Goal: Book appointment/travel/reservation

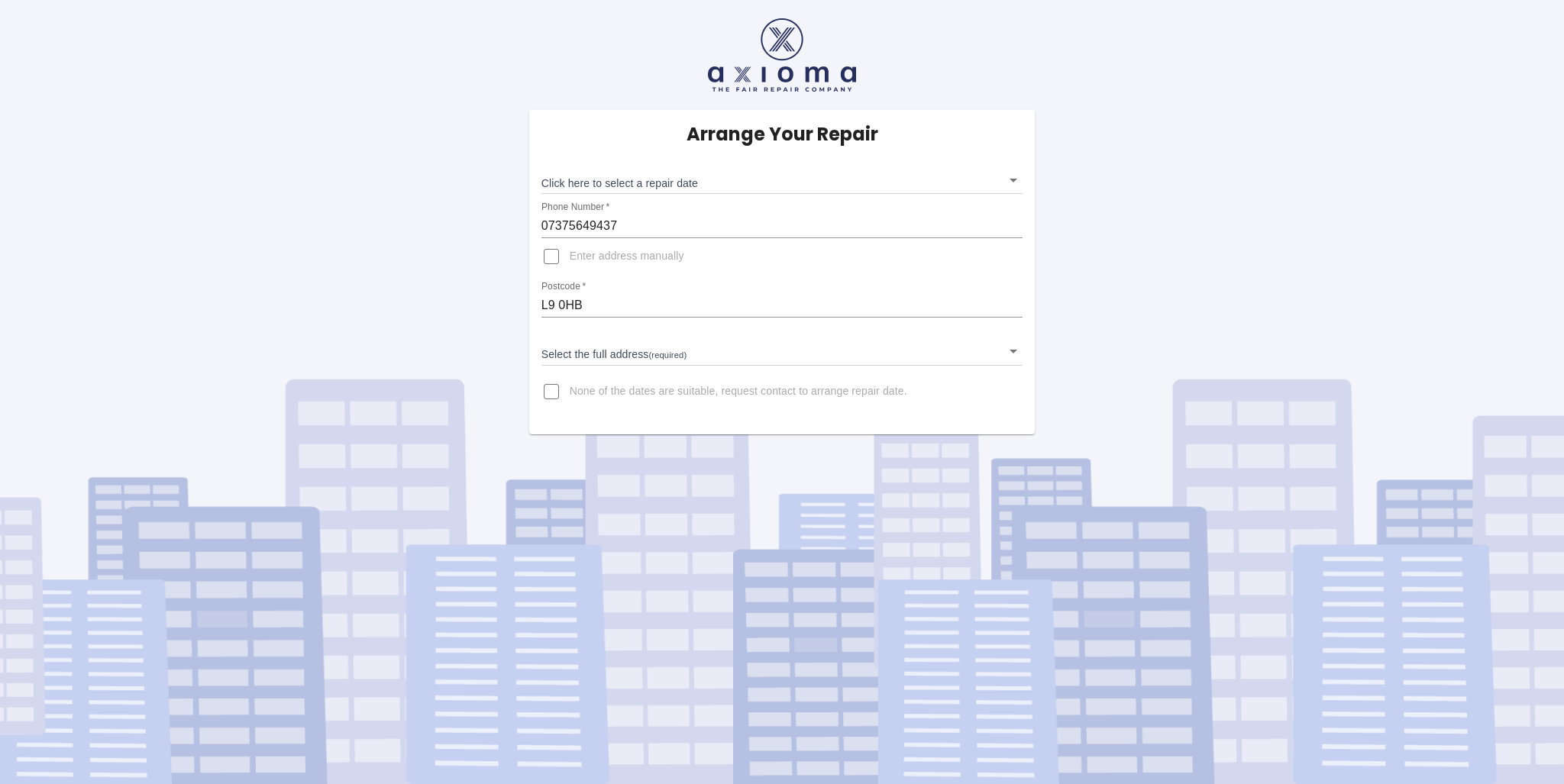
click at [642, 346] on body "Arrange Your Repair Click here to select a repair date ​ Phone Number   * 07375…" at bounding box center [782, 392] width 1564 height 784
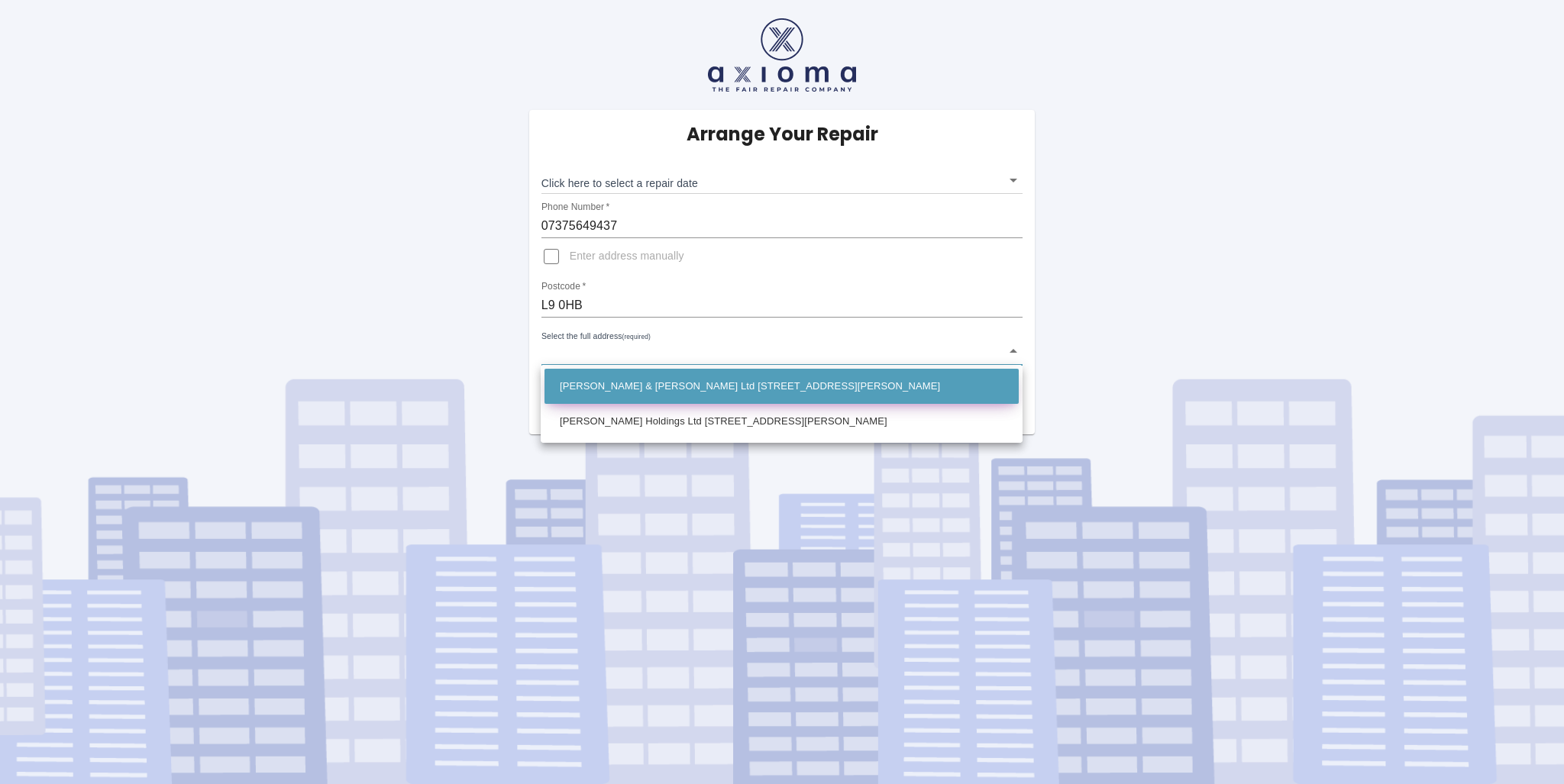
click at [643, 377] on li "[PERSON_NAME] & [PERSON_NAME] Ltd [STREET_ADDRESS][PERSON_NAME]" at bounding box center [781, 386] width 474 height 35
type input "[PERSON_NAME] & [PERSON_NAME] Ltd [STREET_ADDRESS][PERSON_NAME]"
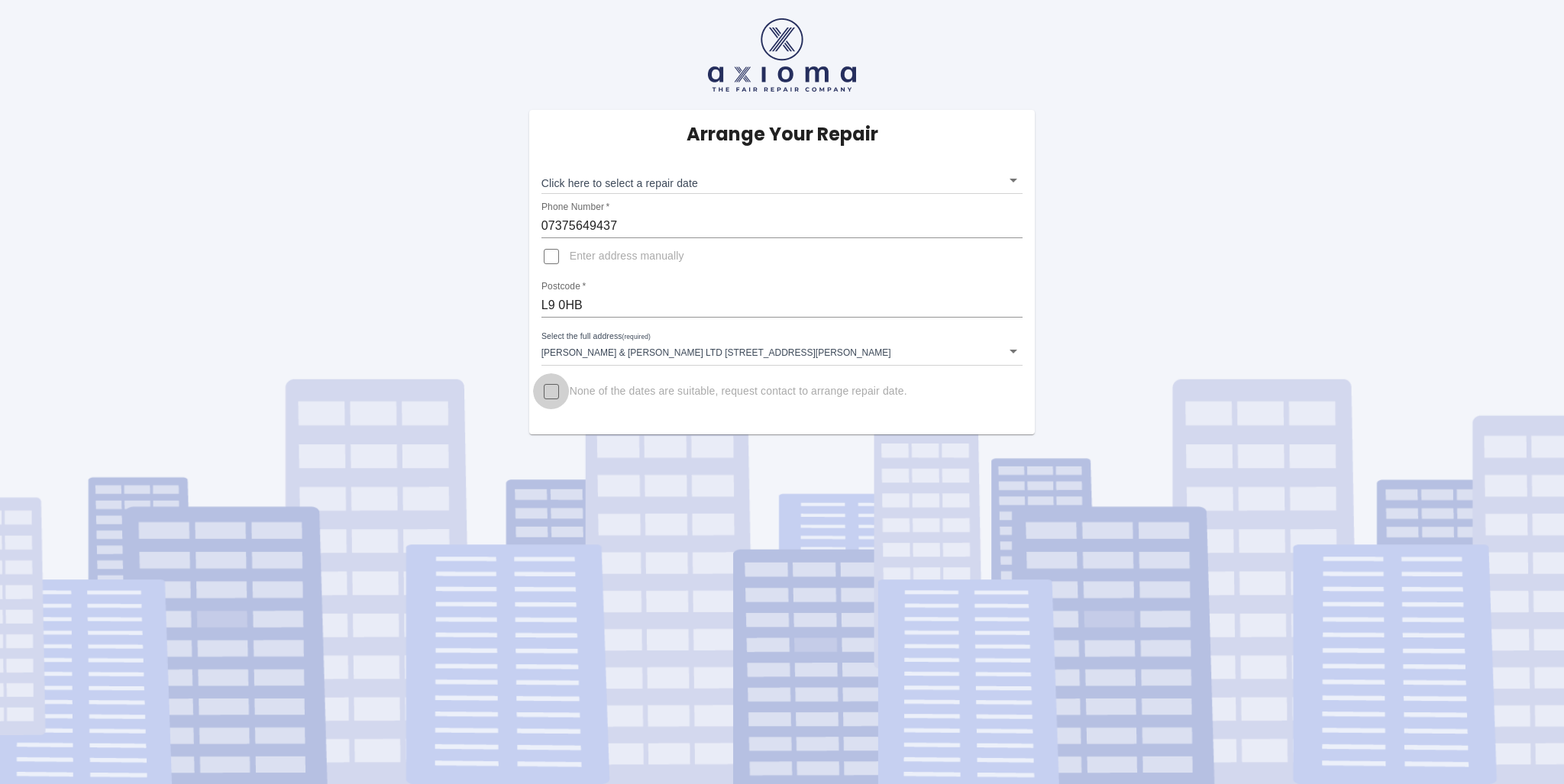
click at [558, 389] on input "None of the dates are suitable, request contact to arrange repair date." at bounding box center [552, 392] width 37 height 37
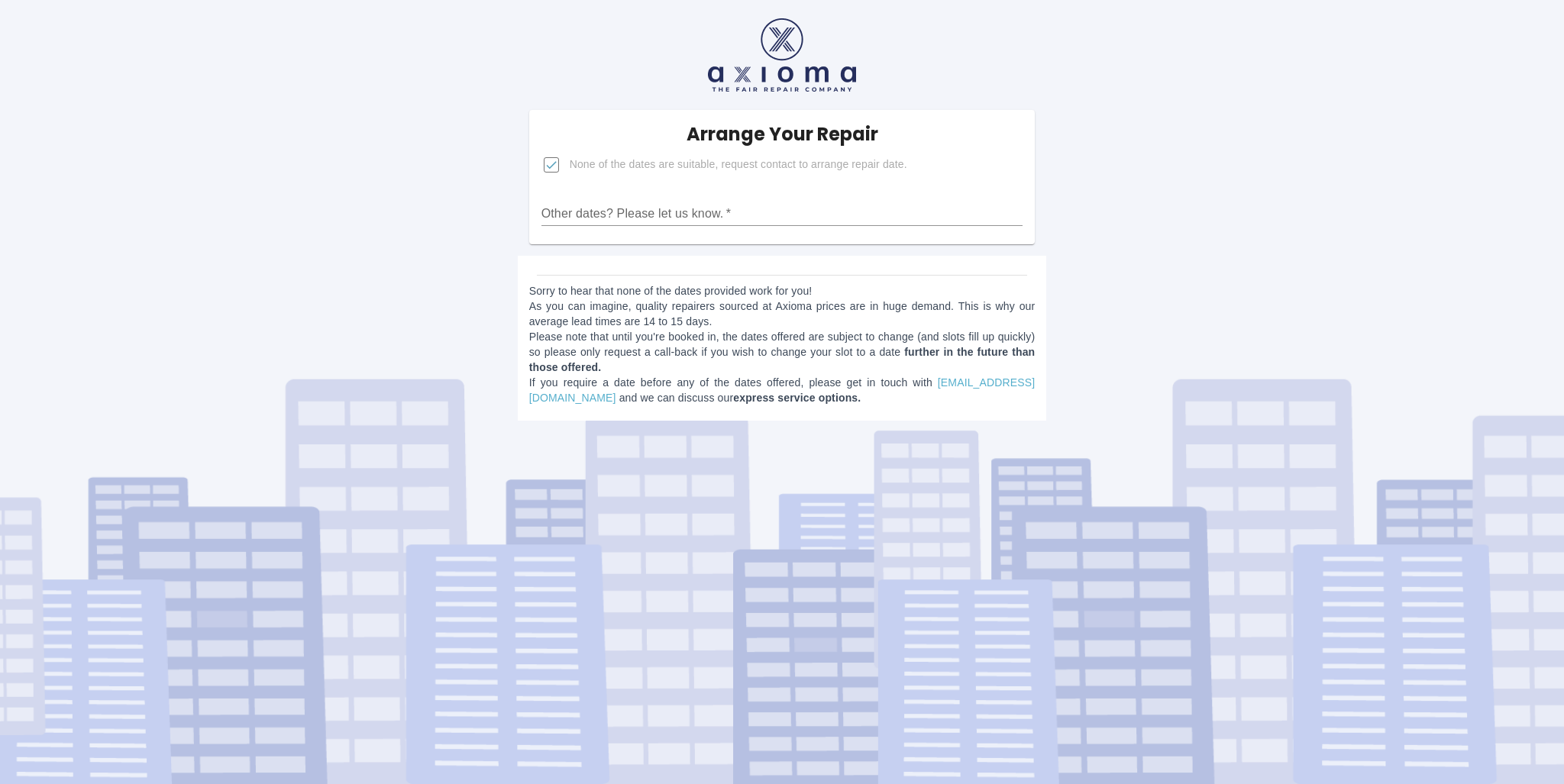
click at [551, 168] on input "None of the dates are suitable, request contact to arrange repair date." at bounding box center [552, 165] width 37 height 37
checkbox input "false"
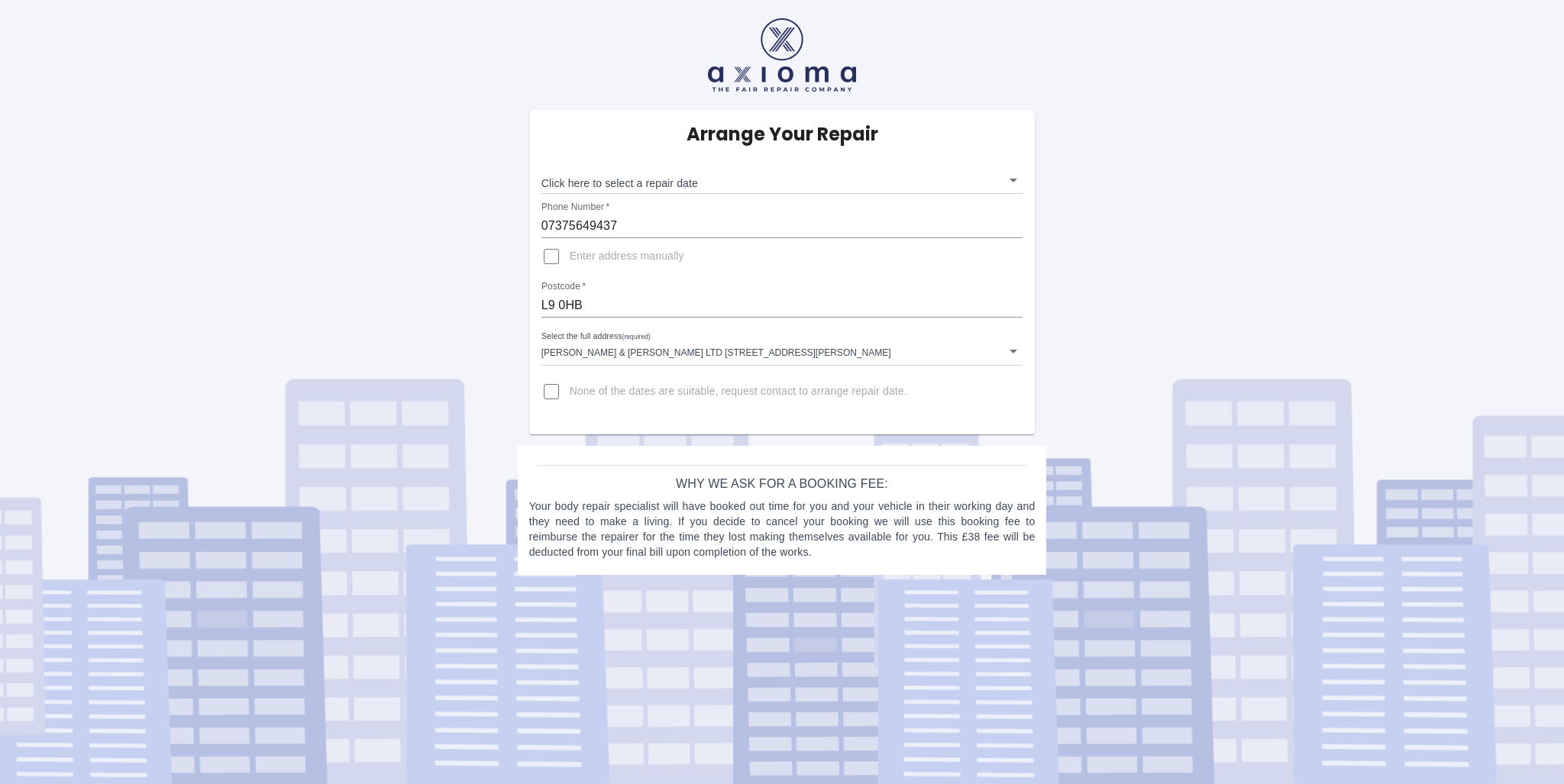
click at [658, 180] on body "Arrange Your Repair Click here to select a repair date ​ Phone Number   * 07375…" at bounding box center [782, 392] width 1564 height 784
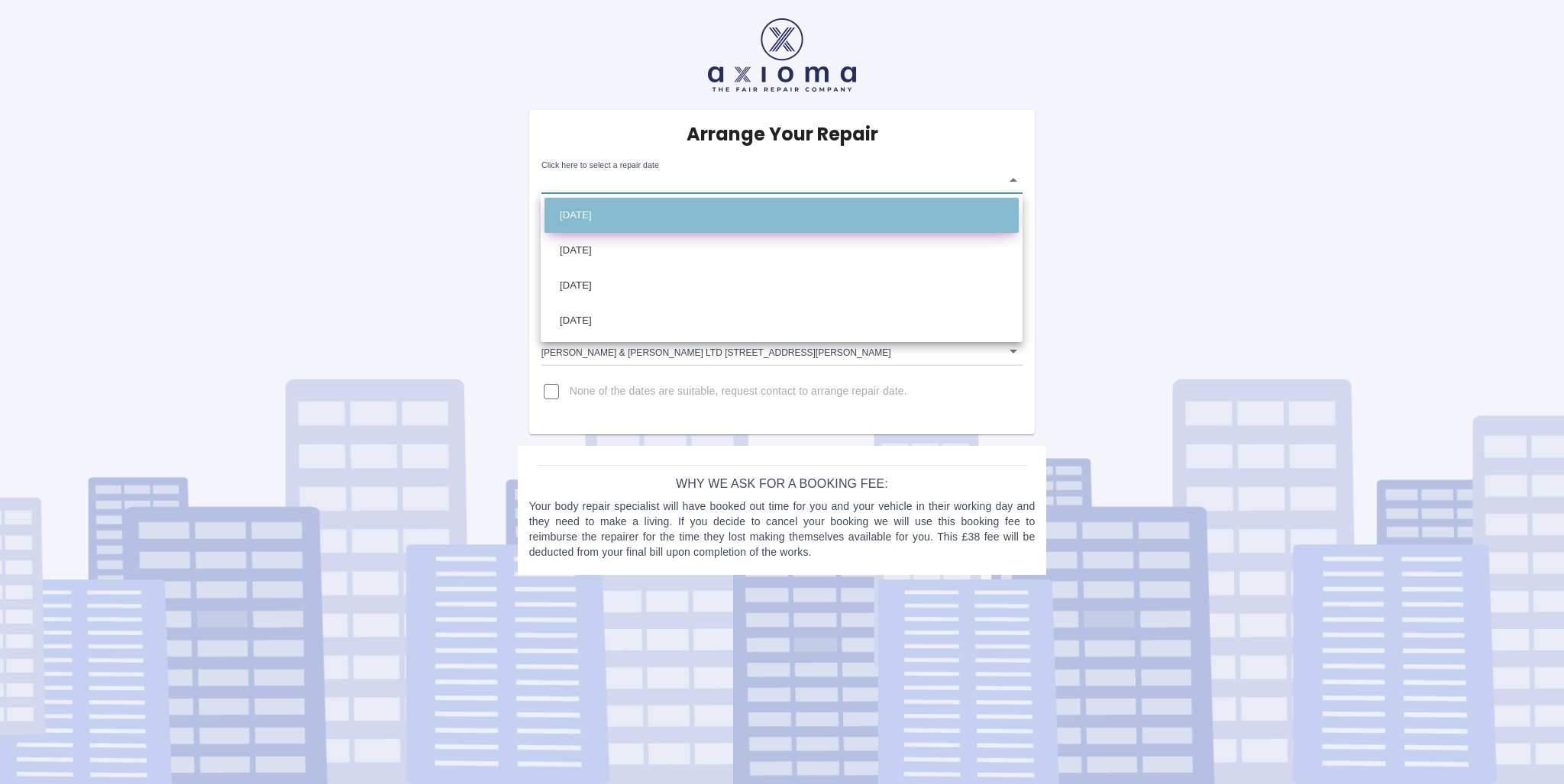
click at [658, 208] on li "Mon Oct 06 2025" at bounding box center [781, 216] width 474 height 35
type input "2025-10-06T00:00:00.000Z"
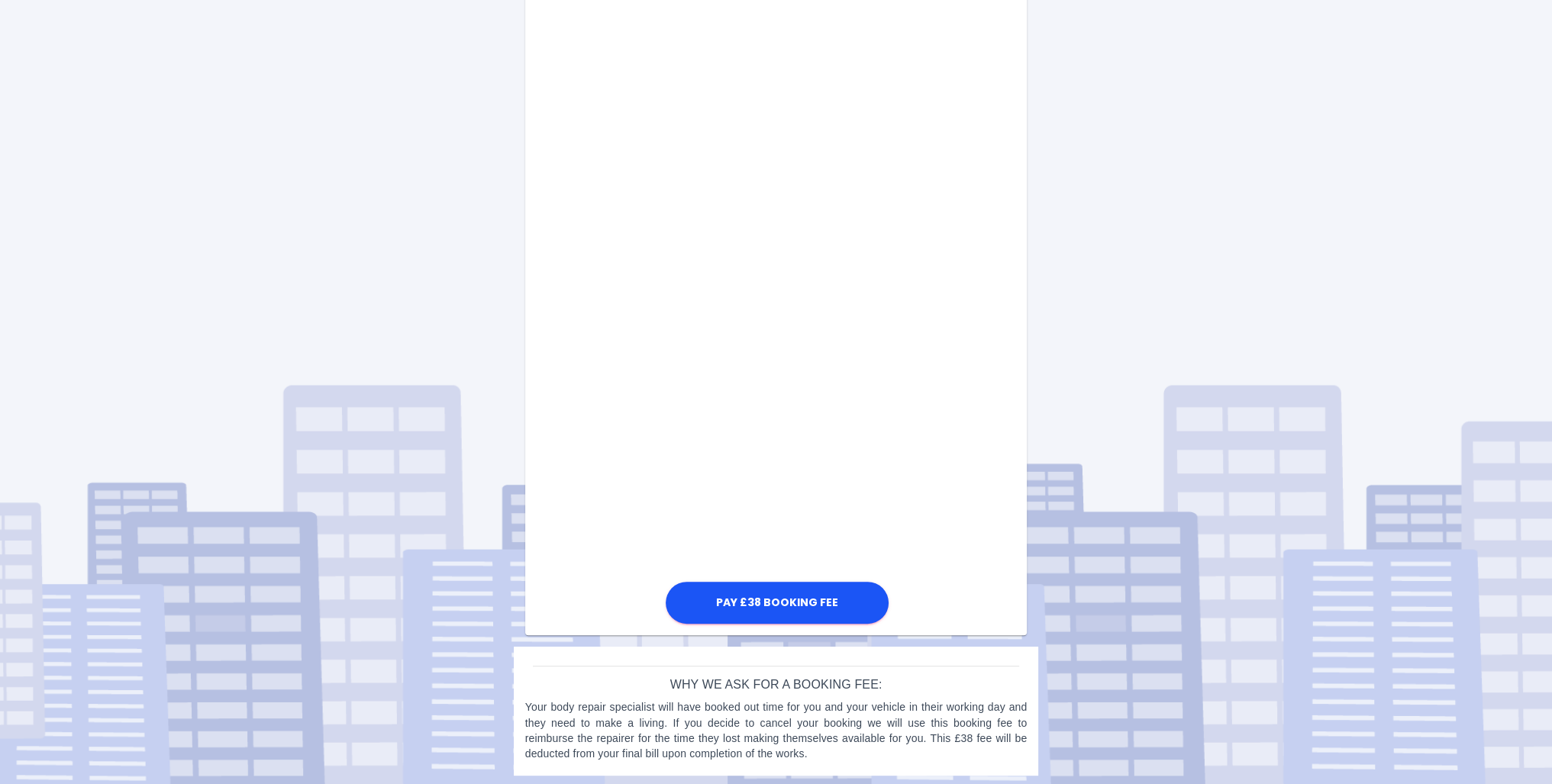
scroll to position [572, 0]
click at [772, 592] on button "Pay £38 Booking Fee" at bounding box center [777, 600] width 223 height 42
